Goal: Task Accomplishment & Management: Use online tool/utility

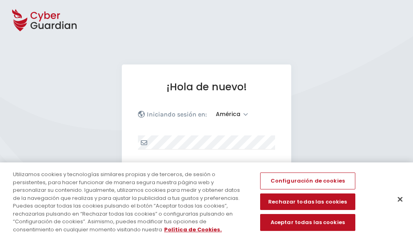
select select "América"
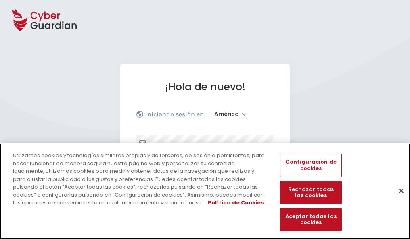
scroll to position [105, 0]
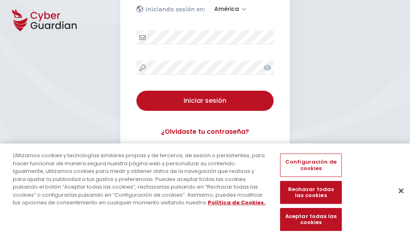
click at [397, 199] on button "Cerrar" at bounding box center [401, 191] width 18 height 18
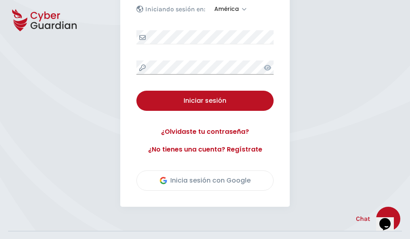
scroll to position [183, 0]
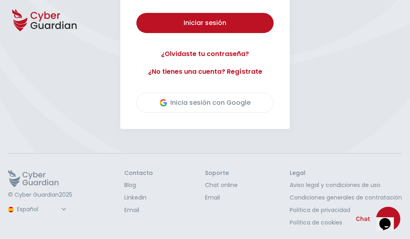
click at [136, 13] on button "Iniciar sesión" at bounding box center [204, 23] width 137 height 20
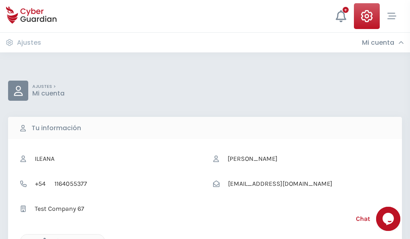
click at [42, 238] on icon "button" at bounding box center [42, 241] width 7 height 7
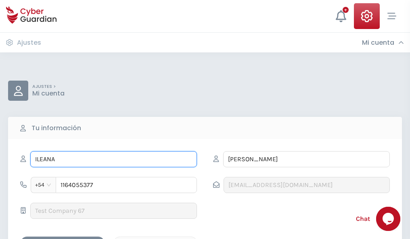
click at [113, 159] on input "ILEANA" at bounding box center [113, 159] width 166 height 16
type input "I"
type input "Luciana"
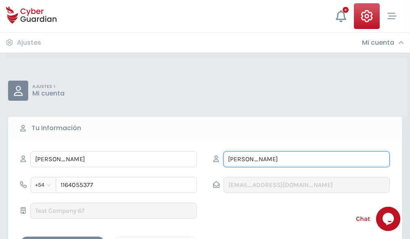
click at [306, 159] on input "CORREA" at bounding box center [306, 159] width 166 height 16
type input "C"
type input "Ribes"
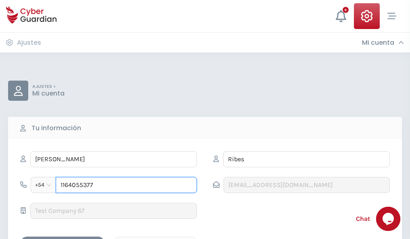
click at [126, 185] on input "1164055377" at bounding box center [126, 185] width 141 height 16
type input "1"
type input "4980209535"
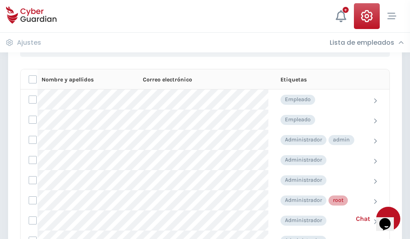
scroll to position [406, 0]
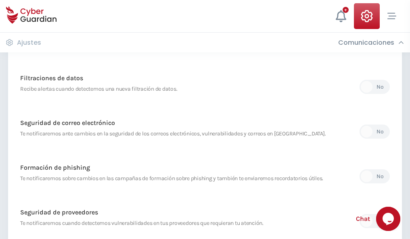
scroll to position [424, 0]
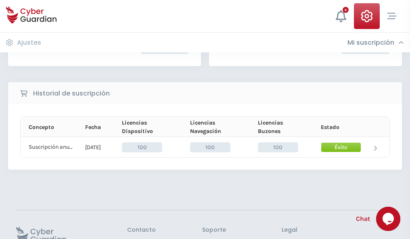
scroll to position [204, 0]
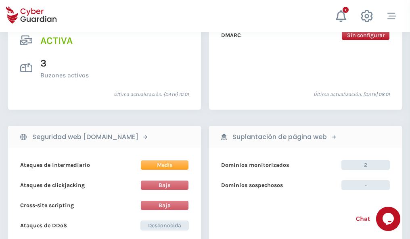
scroll to position [819, 0]
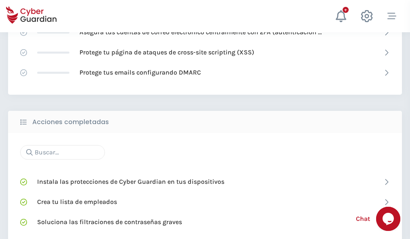
scroll to position [537, 0]
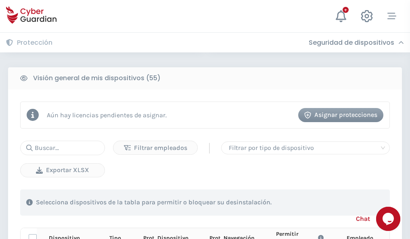
scroll to position [712, 0]
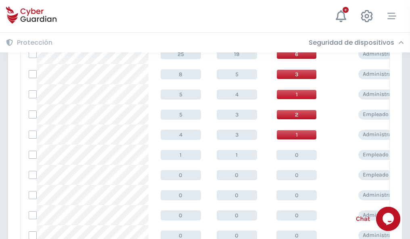
scroll to position [406, 0]
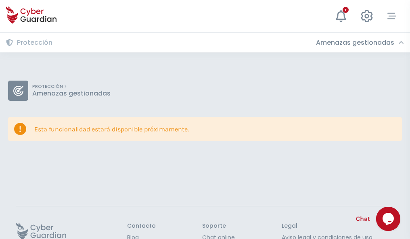
scroll to position [52, 0]
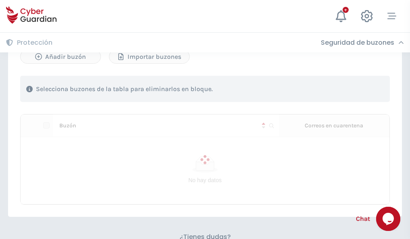
scroll to position [345, 0]
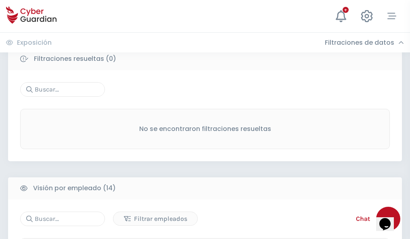
scroll to position [728, 0]
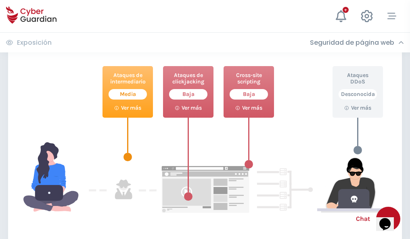
scroll to position [439, 0]
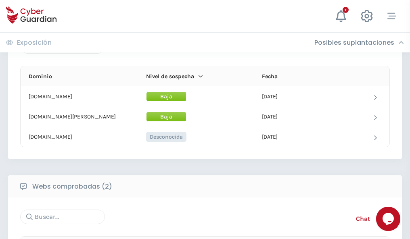
scroll to position [484, 0]
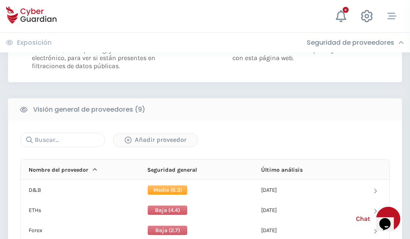
scroll to position [580, 0]
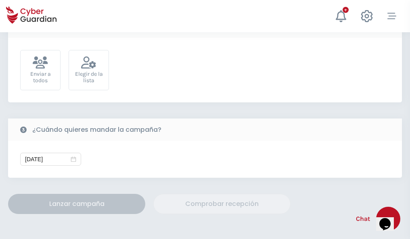
scroll to position [295, 0]
